Goal: Communication & Community: Answer question/provide support

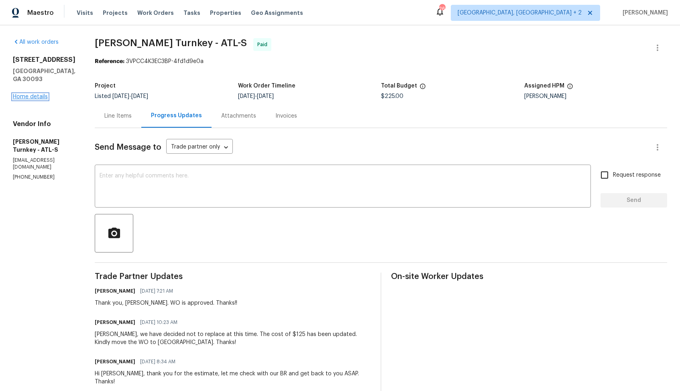
click at [27, 100] on link "Home details" at bounding box center [30, 97] width 35 height 6
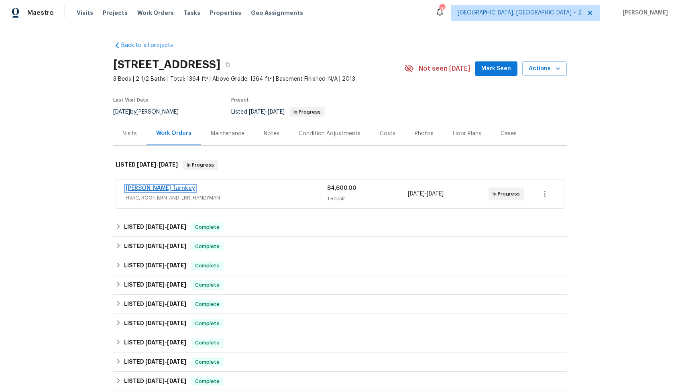
click at [141, 187] on link "[PERSON_NAME] Turnkey" at bounding box center [160, 188] width 69 height 6
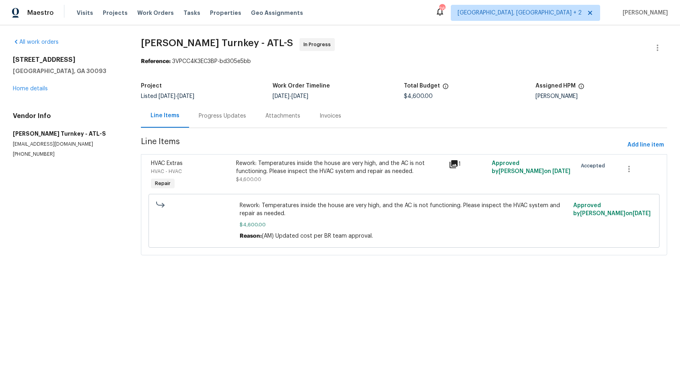
click at [201, 115] on div "Progress Updates" at bounding box center [222, 116] width 47 height 8
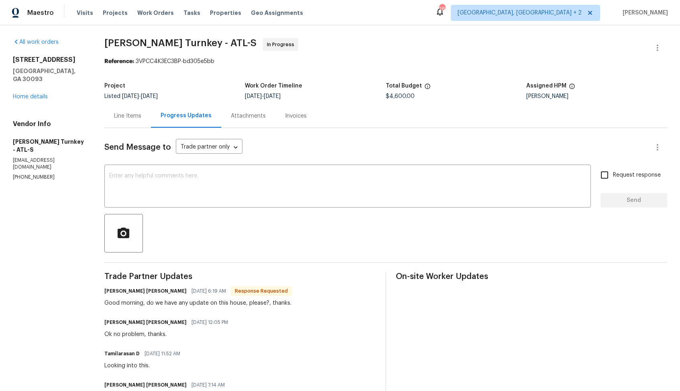
click at [124, 121] on div "Line Items" at bounding box center [127, 116] width 47 height 24
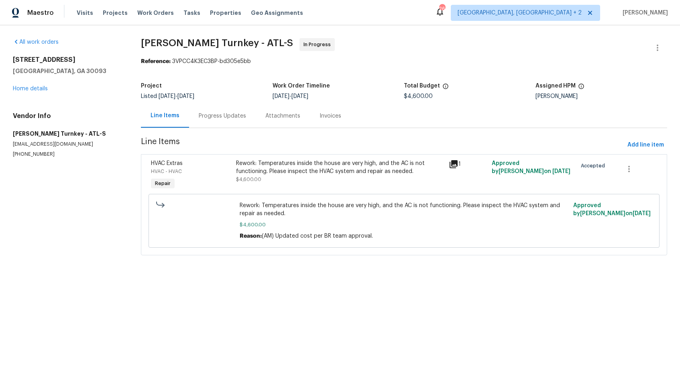
click at [229, 117] on div "Progress Updates" at bounding box center [222, 116] width 47 height 8
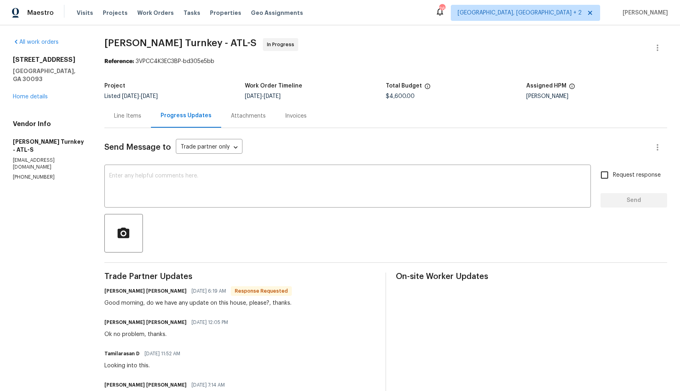
click at [127, 120] on div "Line Items" at bounding box center [127, 116] width 27 height 8
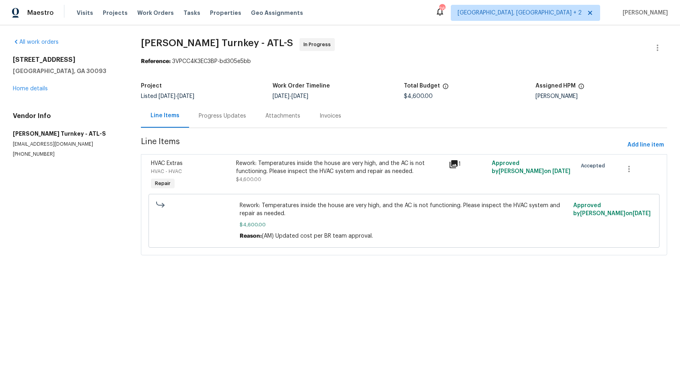
click at [214, 118] on div "Progress Updates" at bounding box center [222, 116] width 47 height 8
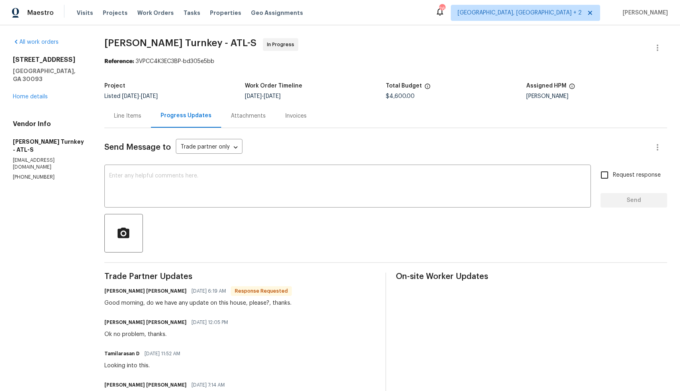
click at [119, 114] on div "Line Items" at bounding box center [127, 116] width 27 height 8
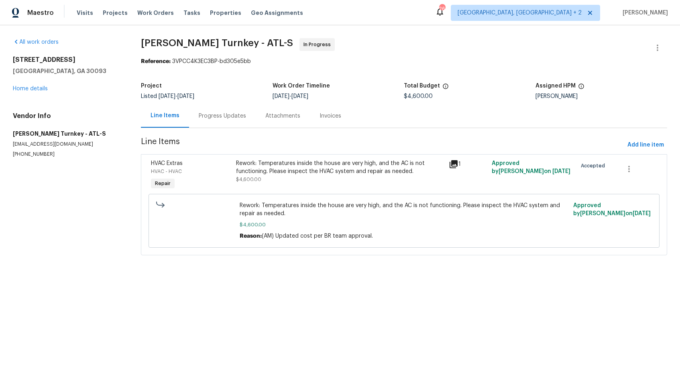
click at [226, 118] on div "Progress Updates" at bounding box center [222, 116] width 47 height 8
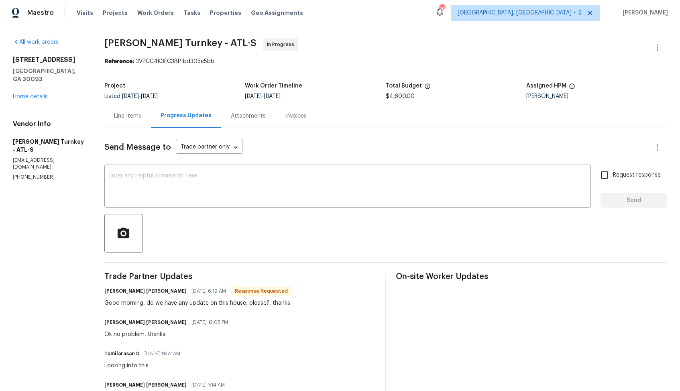
click at [108, 292] on h6 "[PERSON_NAME] [PERSON_NAME]" at bounding box center [145, 291] width 82 height 8
copy h6 "[PERSON_NAME]"
click at [229, 176] on textarea at bounding box center [347, 187] width 477 height 28
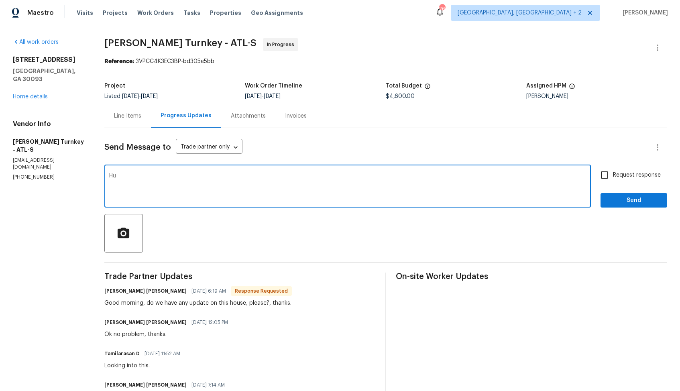
paste textarea "[PERSON_NAME]"
click at [114, 176] on textarea "[PERSON_NAME]," at bounding box center [347, 187] width 477 height 28
click at [157, 175] on textarea "Hi [PERSON_NAME]," at bounding box center [347, 187] width 477 height 28
click at [151, 176] on textarea "Hi [PERSON_NAME], the cost has been updated kindly proceed with the WO and keep…" at bounding box center [347, 187] width 477 height 28
click at [405, 175] on textarea "Hi [PERSON_NAME], the cost of $4,600 has been updated kindly proceed with the W…" at bounding box center [347, 187] width 477 height 28
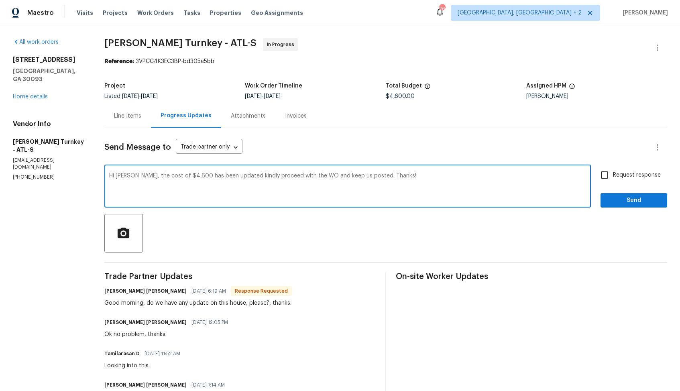
type textarea "Hi [PERSON_NAME], the cost of $4,600 has been updated kindly proceed with the W…"
click at [605, 174] on input "Request response" at bounding box center [604, 175] width 17 height 17
checkbox input "true"
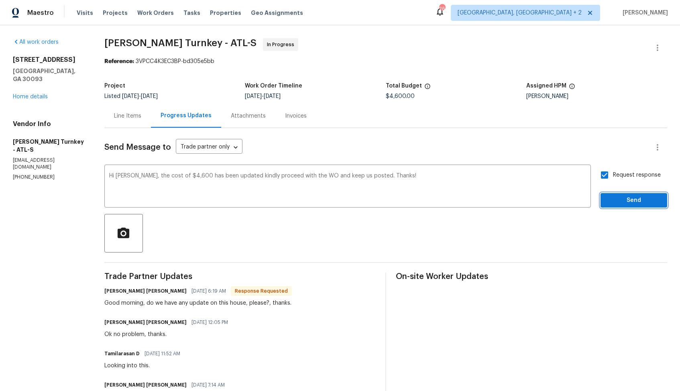
click at [627, 198] on span "Send" at bounding box center [634, 200] width 54 height 10
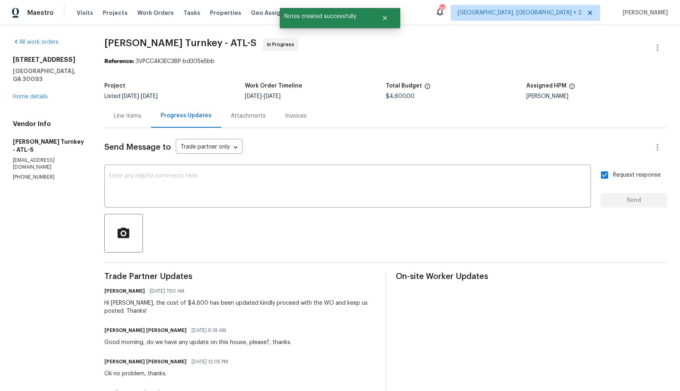
click at [130, 338] on div "Good morning, do we have any update on this house, please?, thanks." at bounding box center [197, 342] width 187 height 8
copy div "Good morning, do we have any update on this house, please?, thanks."
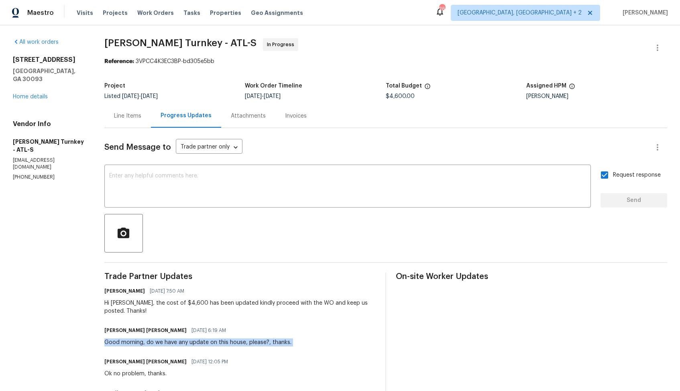
click at [130, 104] on div "Line Items" at bounding box center [127, 116] width 47 height 24
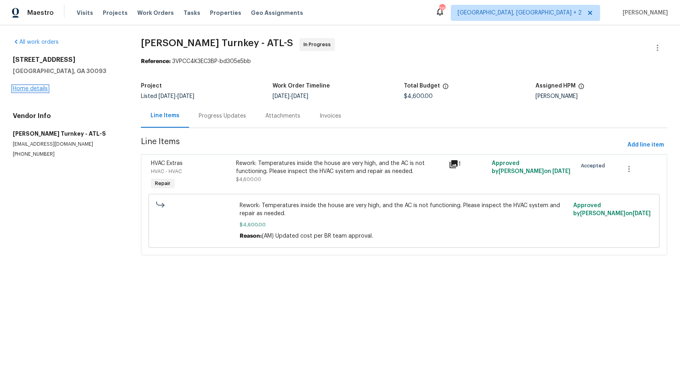
click at [34, 88] on link "Home details" at bounding box center [30, 89] width 35 height 6
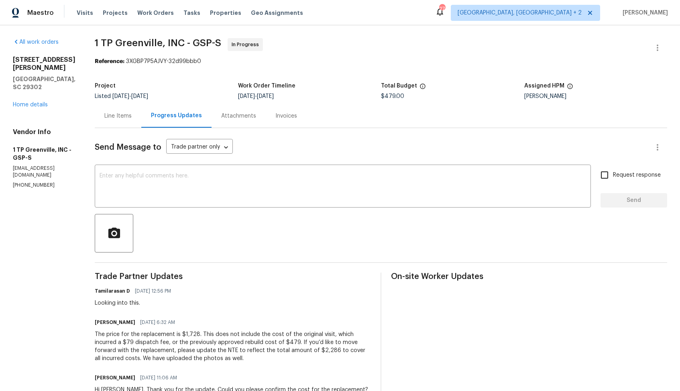
click at [116, 118] on div "Line Items" at bounding box center [117, 116] width 27 height 8
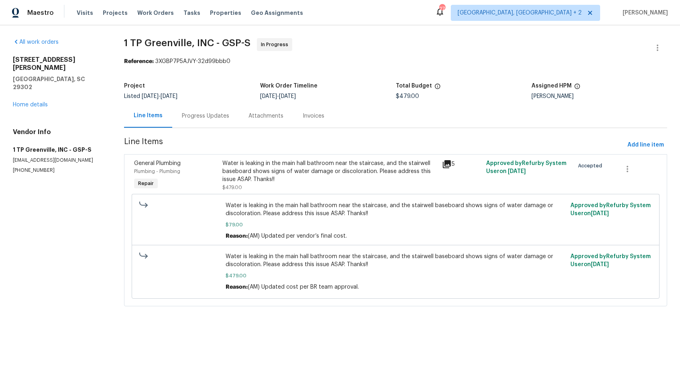
click at [312, 175] on div "Water is leaking in the main hall bathroom near the staircase, and the stairwel…" at bounding box center [329, 171] width 215 height 24
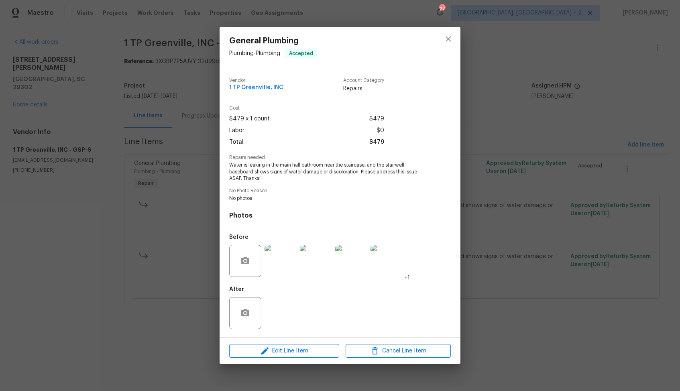
click at [277, 261] on img at bounding box center [281, 261] width 32 height 32
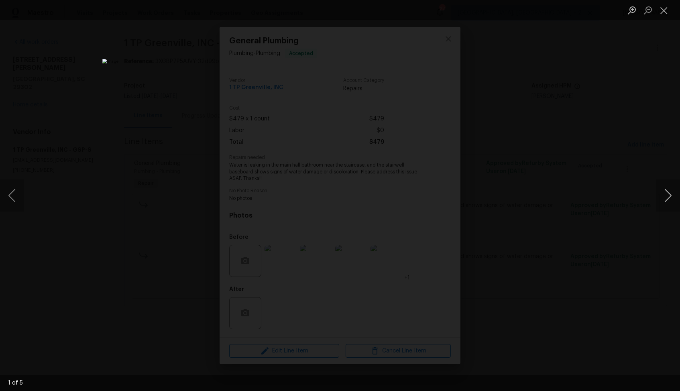
click at [670, 198] on button "Next image" at bounding box center [668, 195] width 24 height 32
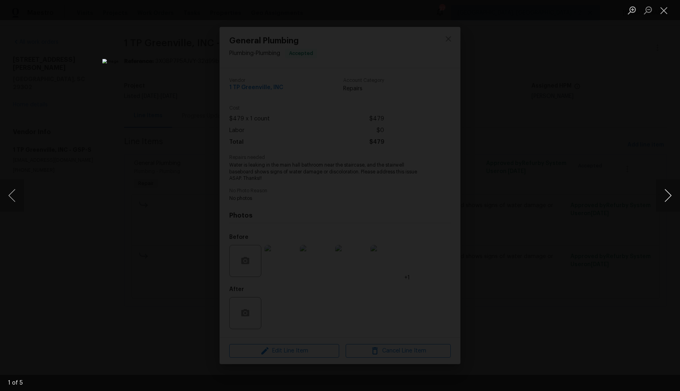
click at [670, 198] on button "Next image" at bounding box center [668, 195] width 24 height 32
click at [551, 226] on div "Lightbox" at bounding box center [340, 195] width 680 height 391
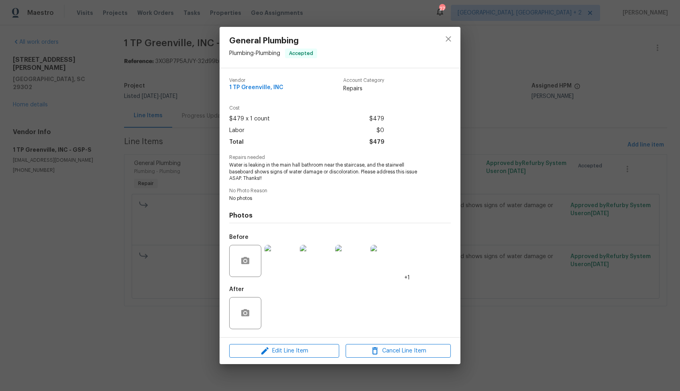
click at [547, 225] on div "General Plumbing Plumbing - Plumbing Accepted Vendor 1 TP Greenville, INC Accou…" at bounding box center [340, 195] width 680 height 391
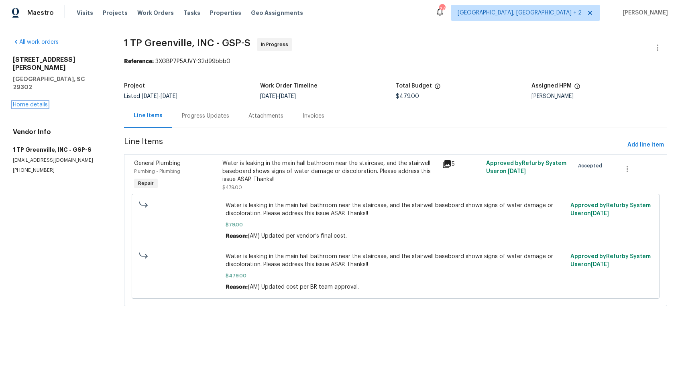
click at [39, 102] on link "Home details" at bounding box center [30, 105] width 35 height 6
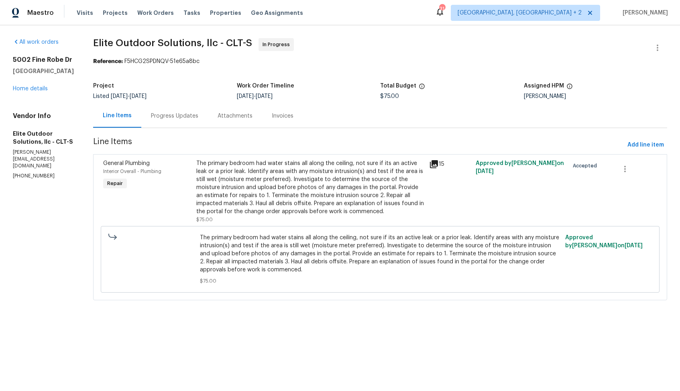
click at [156, 127] on div "Progress Updates" at bounding box center [174, 116] width 67 height 24
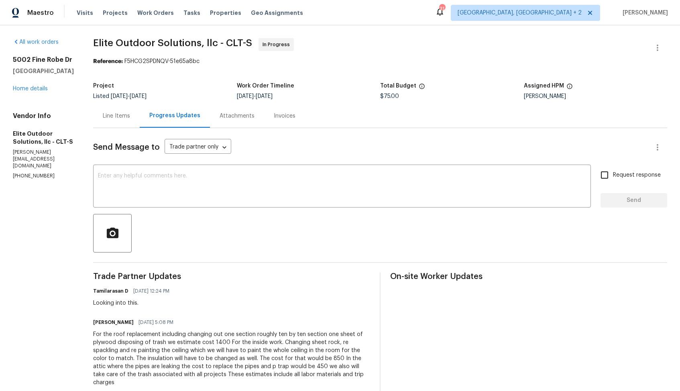
click at [95, 120] on div "Line Items" at bounding box center [116, 116] width 47 height 24
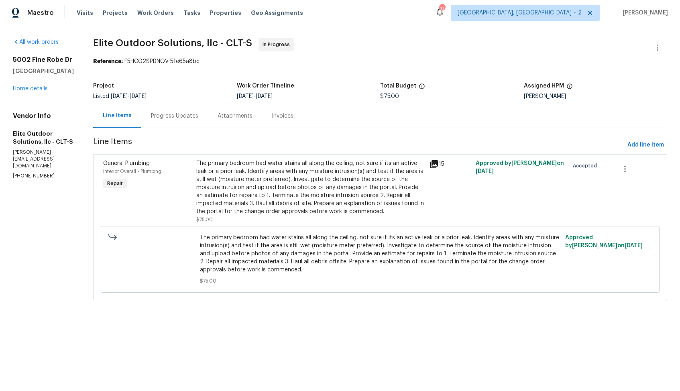
click at [159, 122] on div "Progress Updates" at bounding box center [174, 116] width 67 height 24
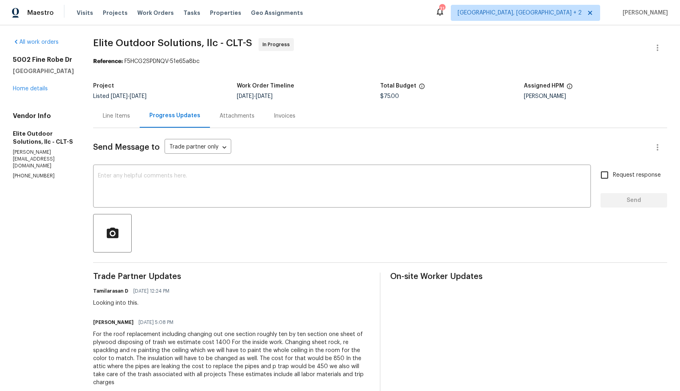
click at [93, 124] on div "Line Items" at bounding box center [116, 116] width 47 height 24
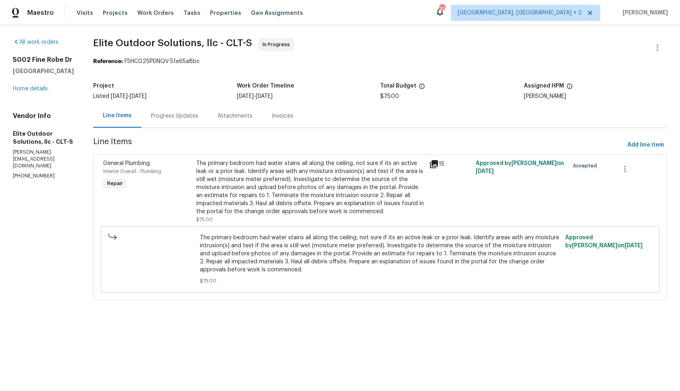
click at [287, 188] on div "The primary bedroom had water stains all along the ceiling, not sure if its an …" at bounding box center [310, 187] width 228 height 56
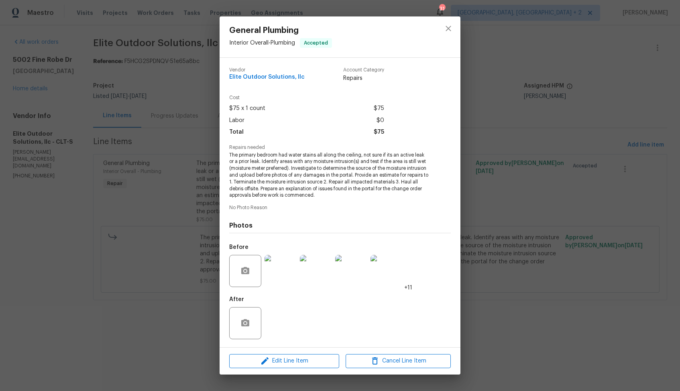
click at [285, 263] on img at bounding box center [281, 271] width 32 height 32
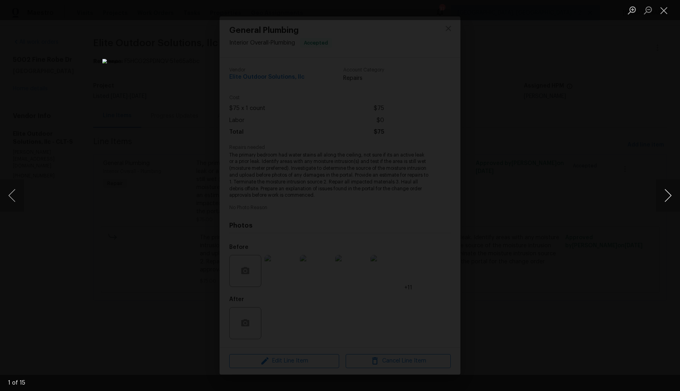
click at [665, 197] on button "Next image" at bounding box center [668, 195] width 24 height 32
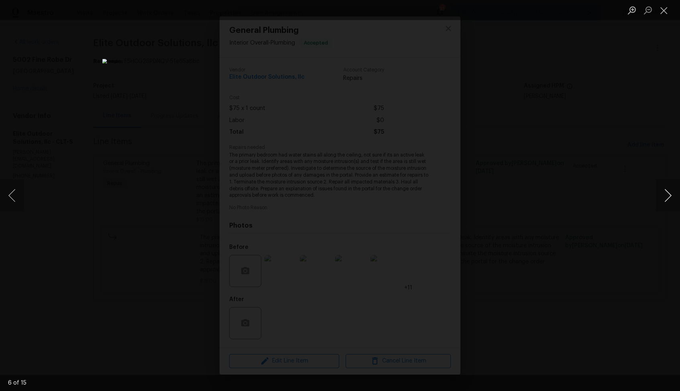
click at [665, 197] on button "Next image" at bounding box center [668, 195] width 24 height 32
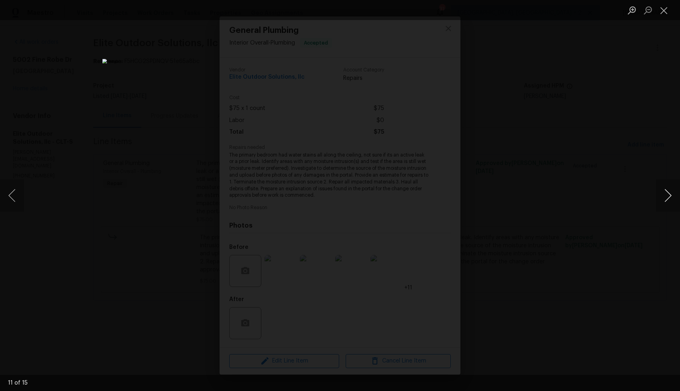
click at [665, 197] on button "Next image" at bounding box center [668, 195] width 24 height 32
click at [598, 273] on div "Lightbox" at bounding box center [340, 195] width 680 height 391
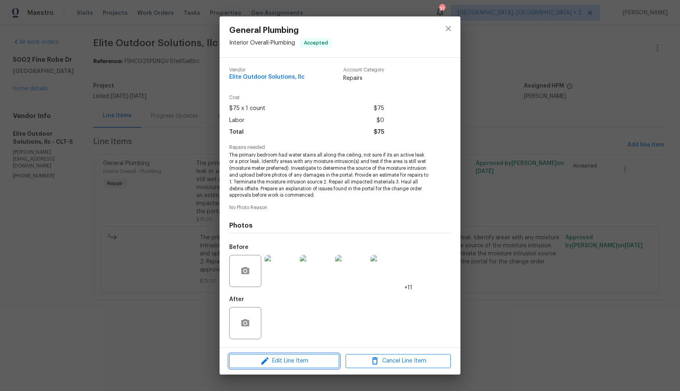
click at [257, 364] on span "Edit Line Item" at bounding box center [284, 361] width 105 height 10
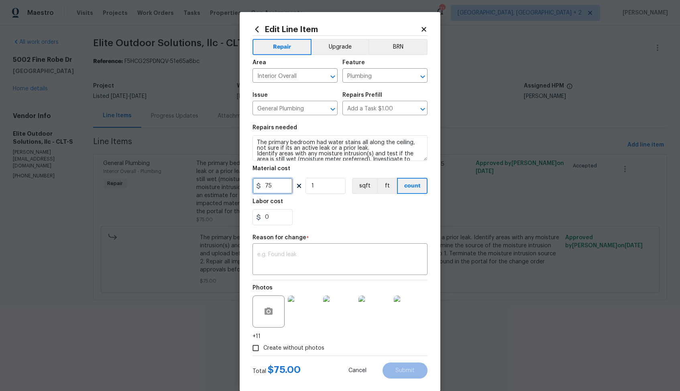
click at [272, 181] on input "75" at bounding box center [272, 186] width 40 height 16
type input "2700"
click at [281, 263] on textarea at bounding box center [339, 260] width 165 height 17
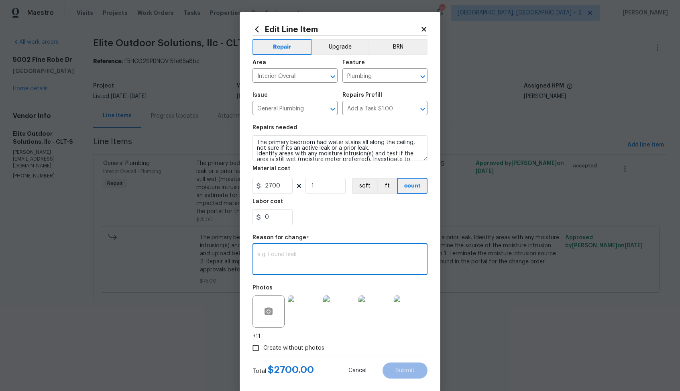
click at [305, 257] on textarea at bounding box center [339, 260] width 165 height 17
paste textarea "(AM) Updated cost per BR team approval."
type textarea "(AM) Updated cost per BR team approval."
click at [416, 368] on button "Submit" at bounding box center [405, 370] width 45 height 16
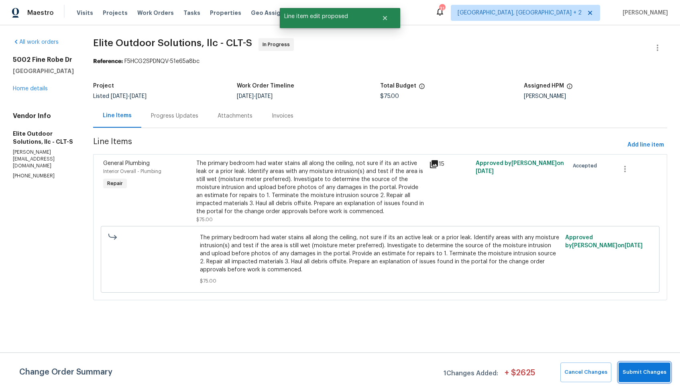
click at [646, 376] on span "Submit Changes" at bounding box center [645, 372] width 44 height 9
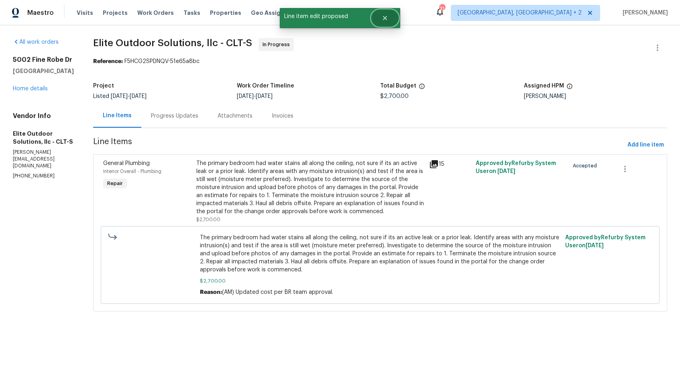
click at [383, 18] on icon "Close" at bounding box center [385, 18] width 6 height 6
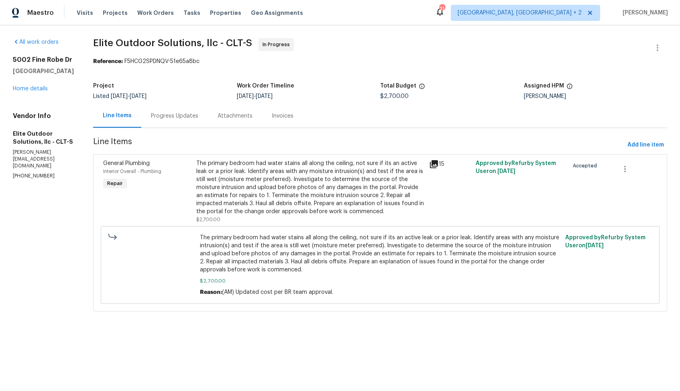
click at [154, 116] on div "Progress Updates" at bounding box center [174, 116] width 47 height 8
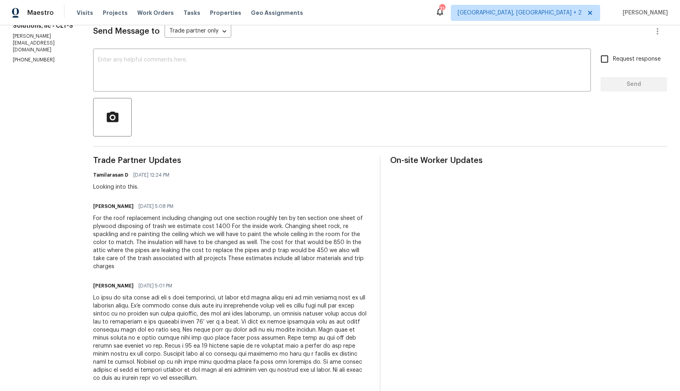
scroll to position [118, 0]
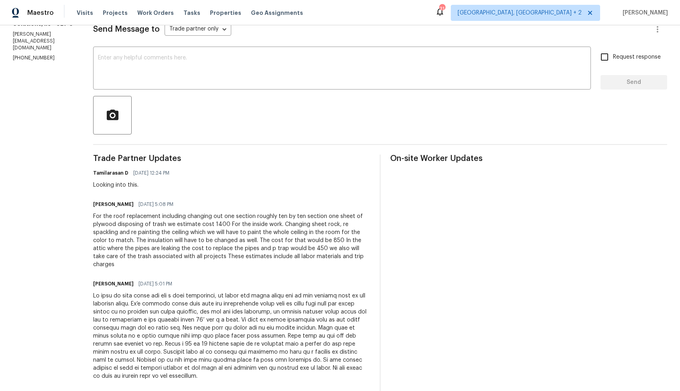
click at [93, 280] on h6 "Walter Arriola" at bounding box center [113, 284] width 41 height 8
copy h6 "Walter"
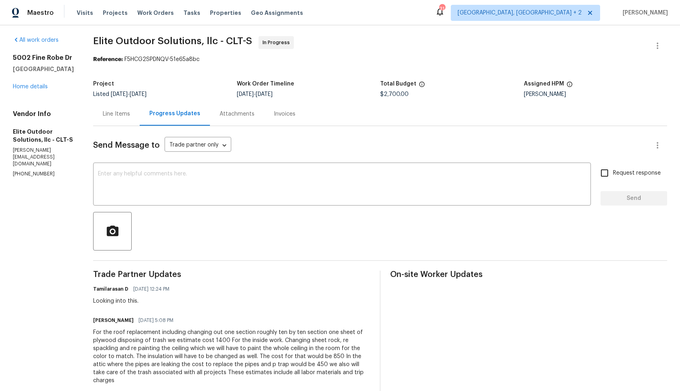
scroll to position [0, 0]
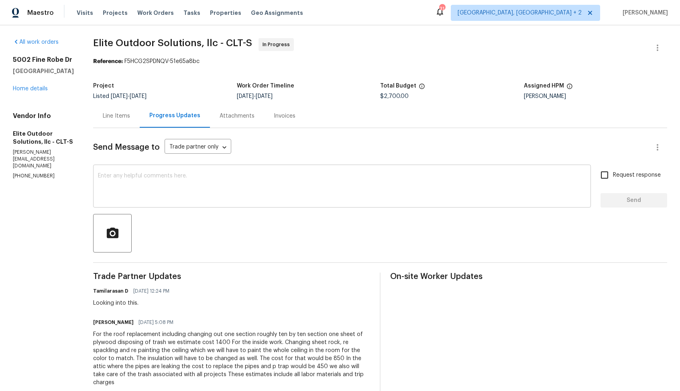
click at [179, 184] on textarea at bounding box center [342, 187] width 488 height 28
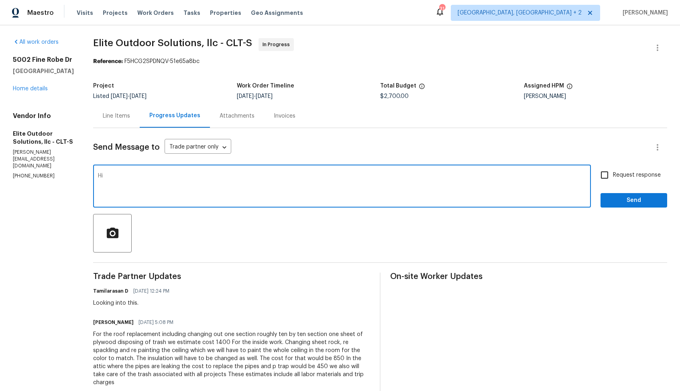
paste textarea "Walter"
click at [204, 175] on textarea "Hi Walter, the cost has been updated, kindly peroceed with the WO and also, ple…" at bounding box center [342, 187] width 488 height 28
click at [312, 176] on textarea "Hi Walter, the cost has been updated, kindly proceed with the WO and also, plea…" at bounding box center [342, 187] width 488 height 28
paste textarea "if there’s any signs of organic growth remediation that will need to be done as…"
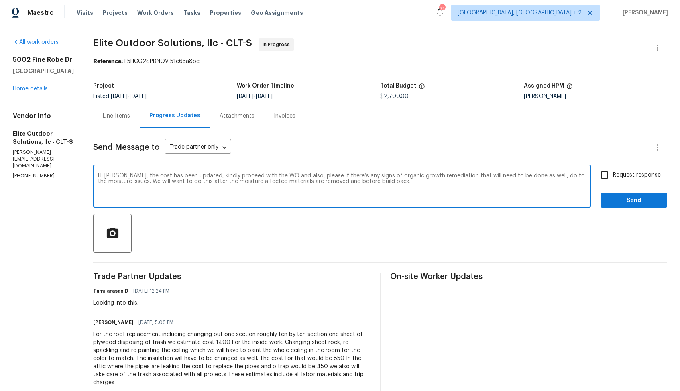
click at [297, 177] on textarea "Hi Walter, the cost has been updated, kindly proceed with the WO and also, plea…" at bounding box center [342, 187] width 488 height 28
click at [389, 181] on textarea "Hi Walter, the cost has been updated, kindly proceed with the WO and also, plea…" at bounding box center [342, 187] width 488 height 28
click at [351, 179] on textarea "Hi Walter, the cost has been updated, kindly proceed with the WO and also, plea…" at bounding box center [342, 187] width 488 height 28
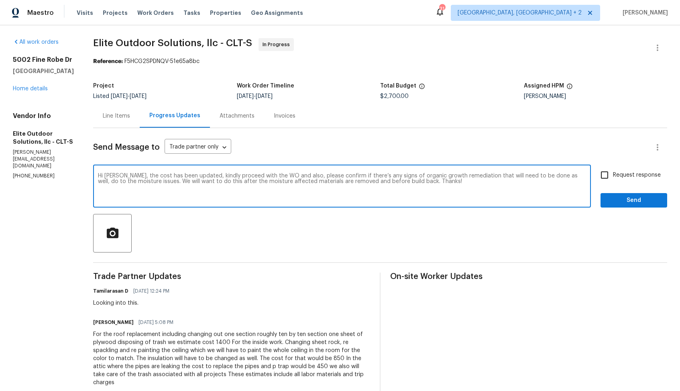
paste textarea "The cost has been updated. Kindly proceed with the WO and also confirm if there…"
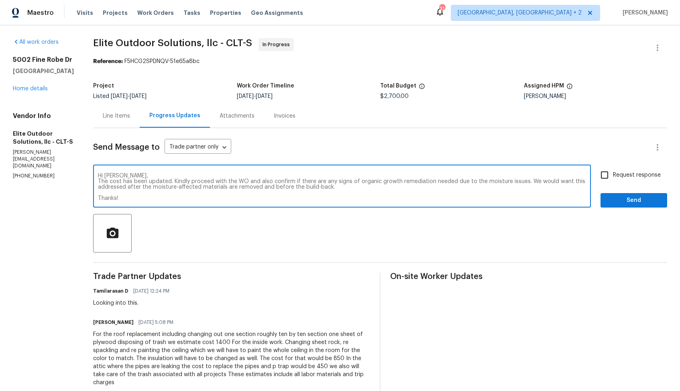
type textarea "Hi Walter, The cost has been updated. Kindly proceed with the WO and also confi…"
click at [602, 179] on input "Request response" at bounding box center [604, 175] width 17 height 17
checkbox input "true"
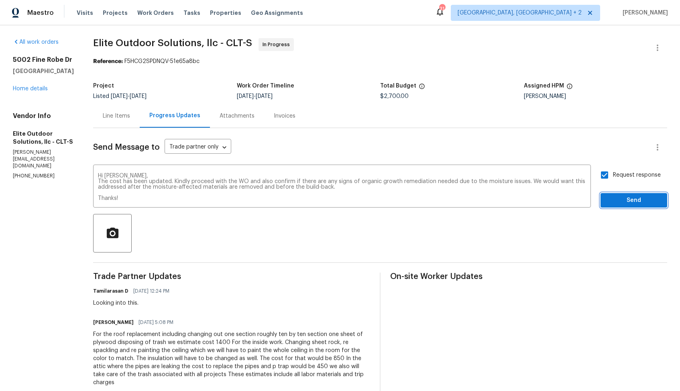
click at [627, 202] on span "Send" at bounding box center [634, 200] width 54 height 10
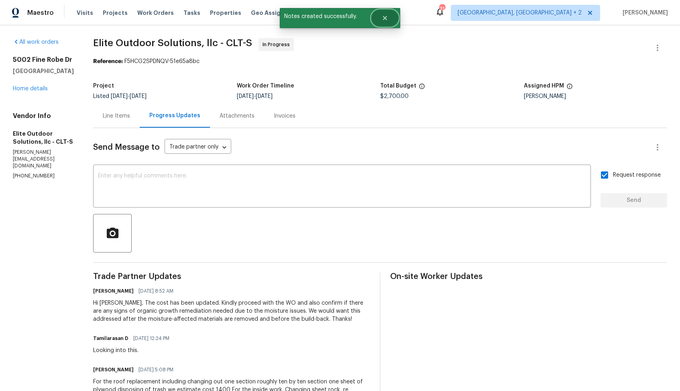
click at [387, 17] on icon "Close" at bounding box center [385, 18] width 6 height 6
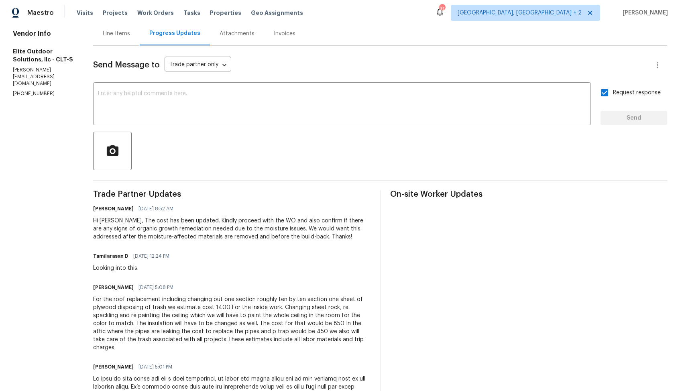
scroll to position [95, 0]
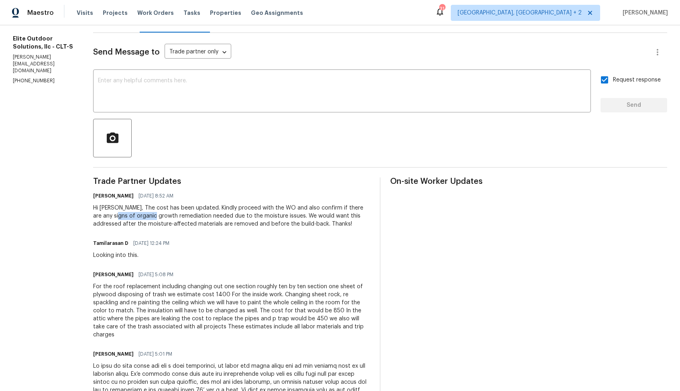
drag, startPoint x: 75, startPoint y: 216, endPoint x: 115, endPoint y: 214, distance: 39.8
click at [115, 214] on div "Hi Walter, The cost has been updated. Kindly proceed with the WO and also confi…" at bounding box center [231, 216] width 277 height 24
copy div "organic growth"
click at [434, 87] on textarea at bounding box center [342, 92] width 488 height 28
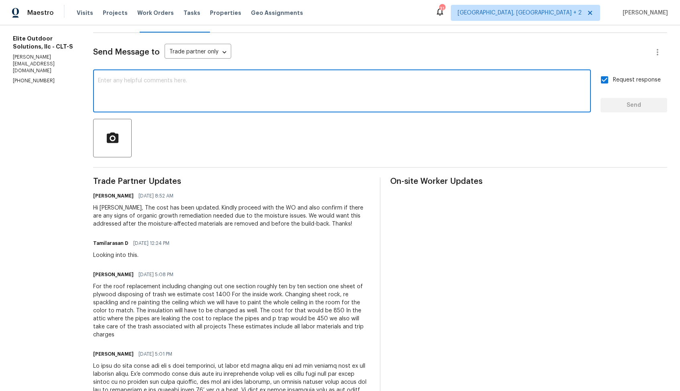
scroll to position [0, 0]
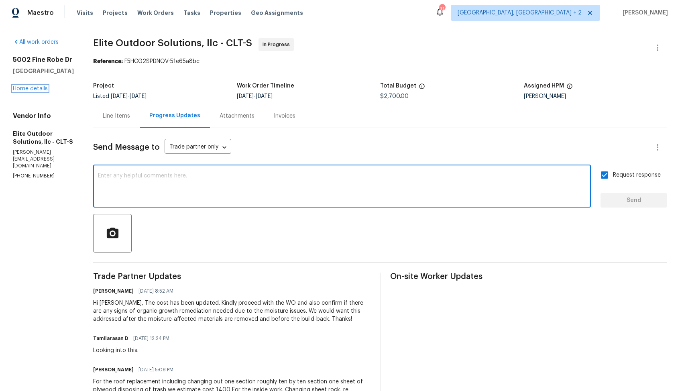
click at [32, 92] on link "Home details" at bounding box center [30, 89] width 35 height 6
